Goal: Transaction & Acquisition: Purchase product/service

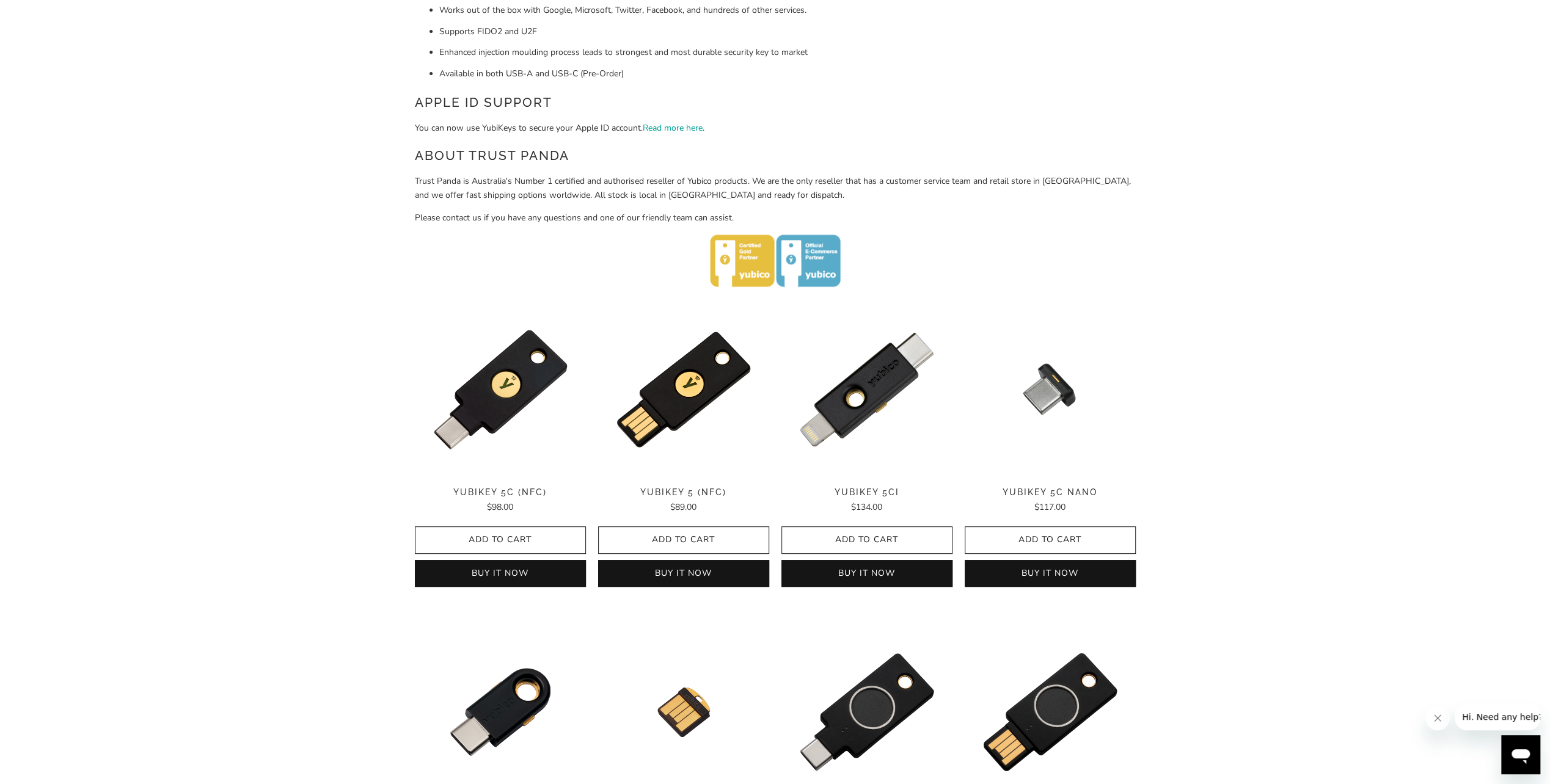
scroll to position [428, 0]
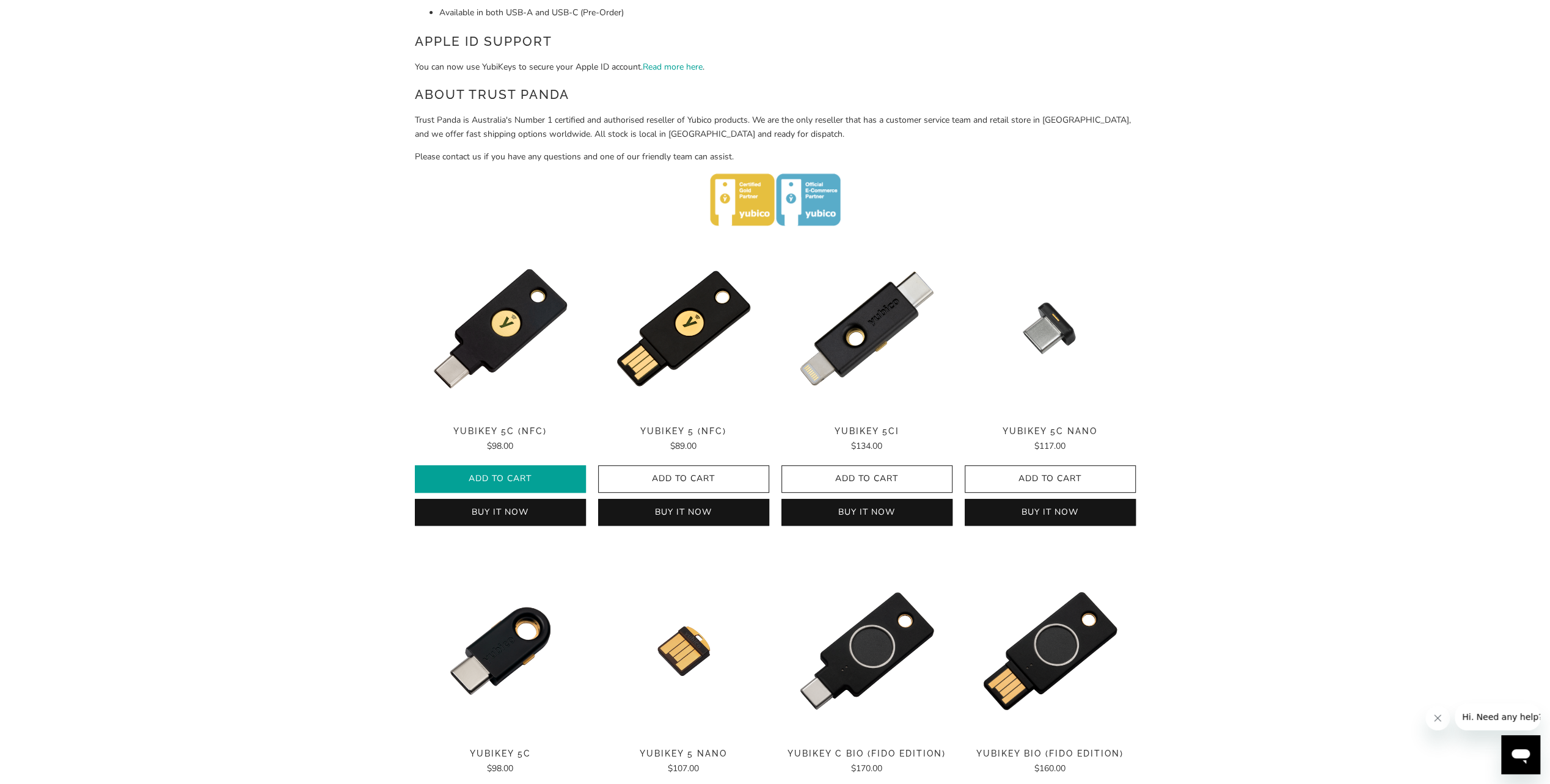
click at [510, 304] on span "Add to Cart" at bounding box center [500, 479] width 145 height 10
click at [513, 304] on span "Add to Cart" at bounding box center [500, 479] width 145 height 10
click at [649, 304] on icon "button" at bounding box center [683, 480] width 20 height 20
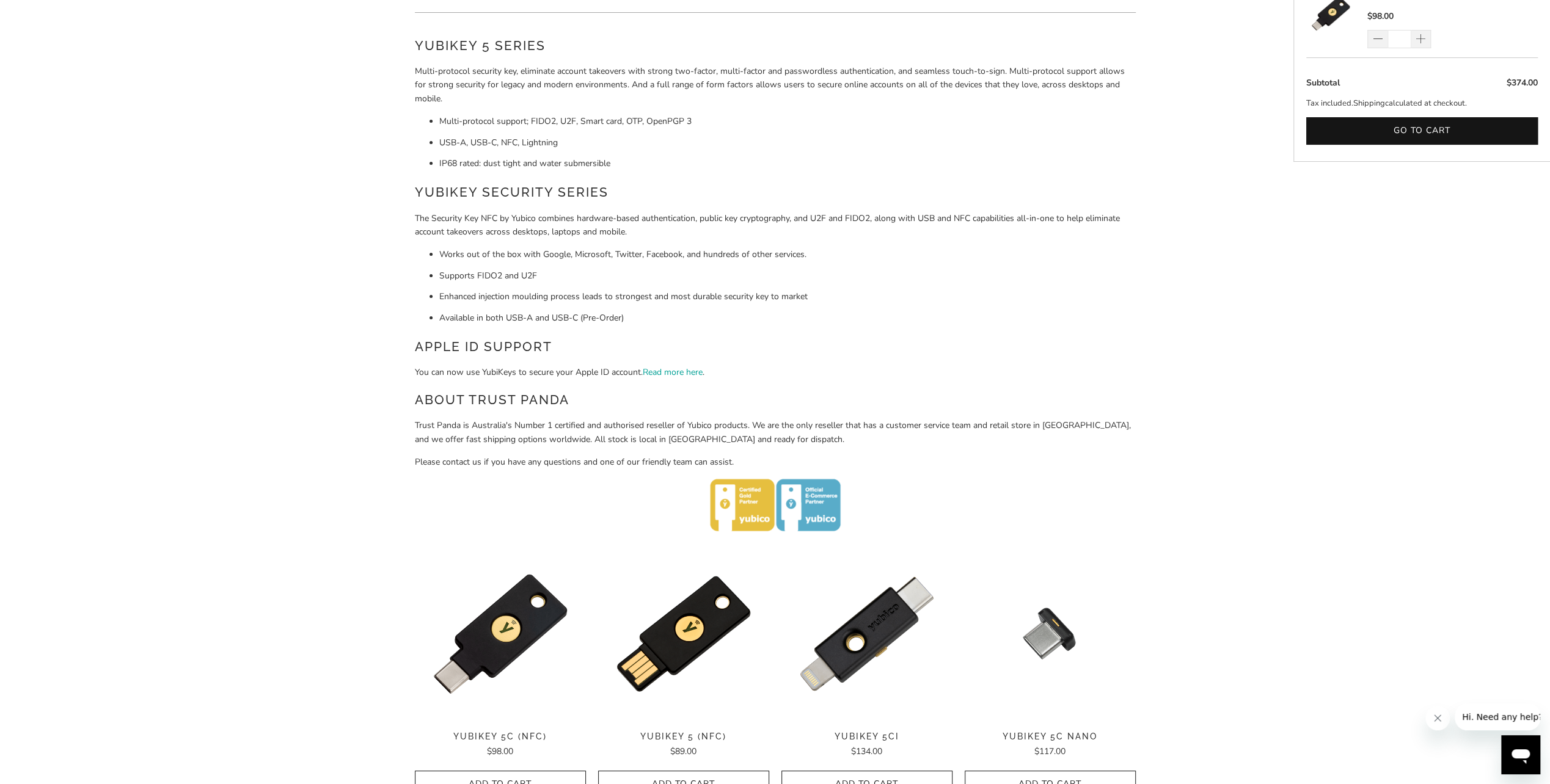
scroll to position [0, 0]
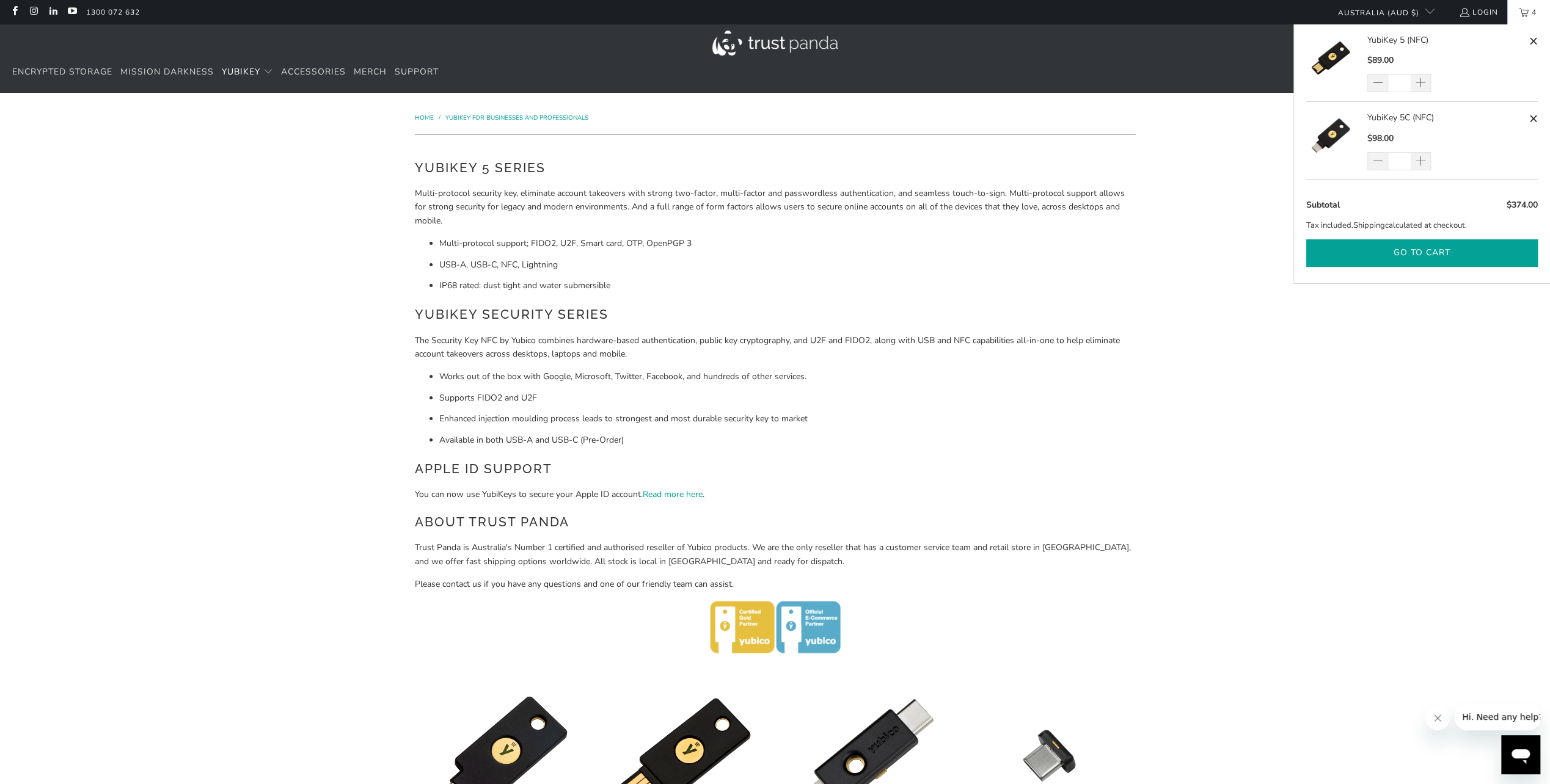
click at [649, 255] on button "Go to cart" at bounding box center [1422, 253] width 232 height 27
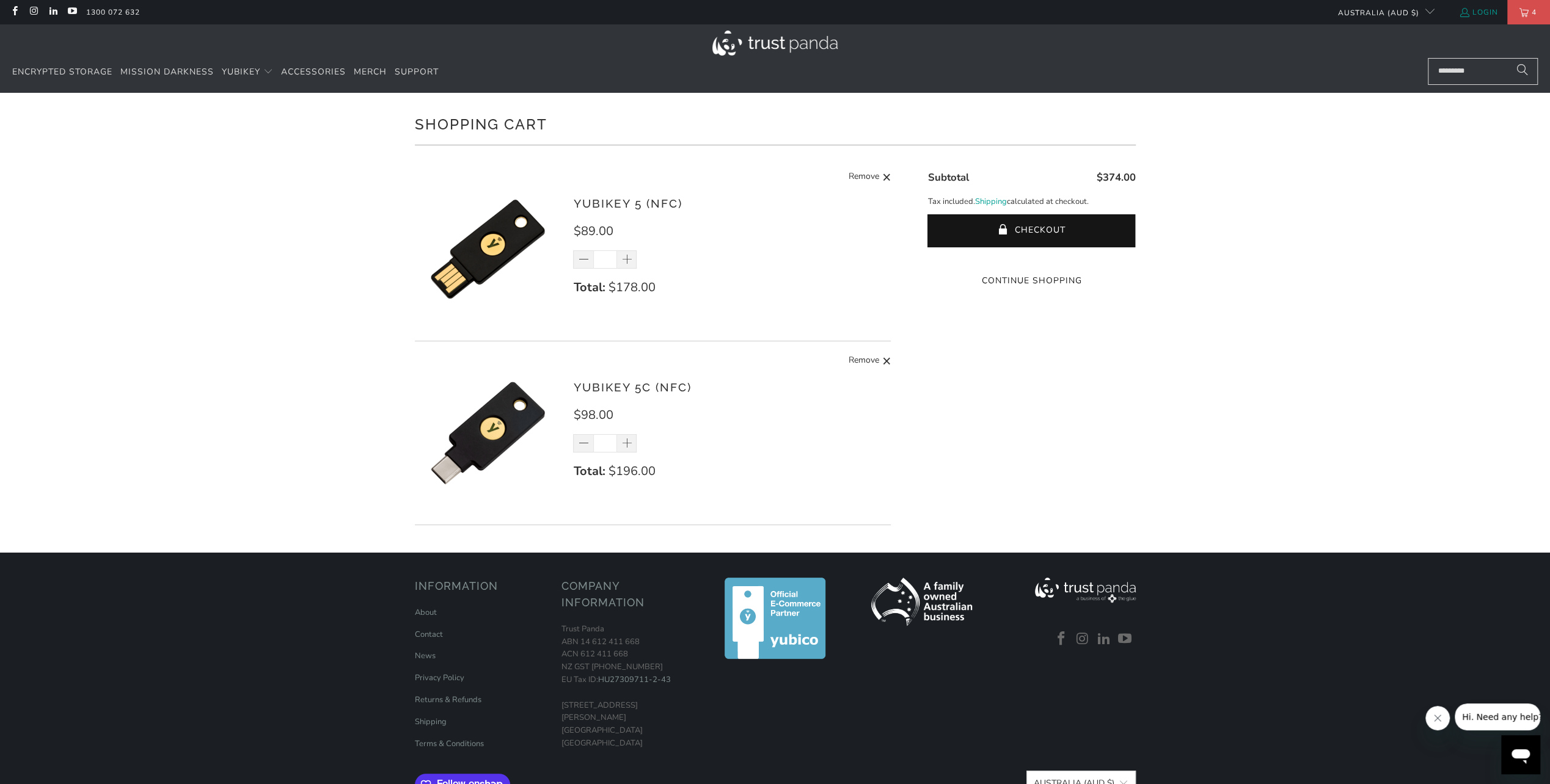
click at [1471, 11] on link "Login" at bounding box center [1478, 12] width 39 height 14
click at [1050, 223] on button "Checkout" at bounding box center [1031, 231] width 208 height 33
